Goal: Task Accomplishment & Management: Use online tool/utility

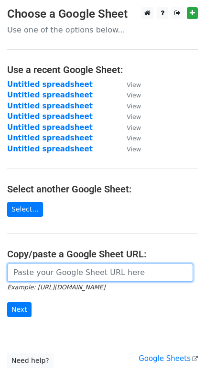
click at [66, 271] on input "url" at bounding box center [100, 273] width 186 height 18
paste input "[URL][DOMAIN_NAME]"
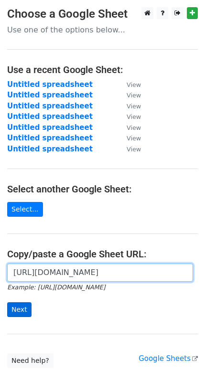
type input "[URL][DOMAIN_NAME]"
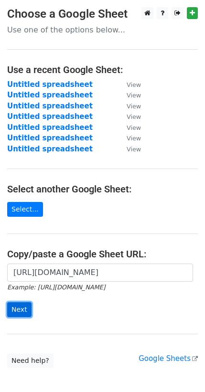
click at [22, 311] on input "Next" at bounding box center [19, 310] width 24 height 15
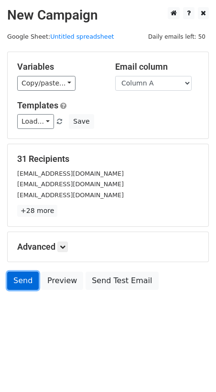
click at [21, 281] on link "Send" at bounding box center [23, 281] width 32 height 18
